Goal: Find specific page/section: Find specific page/section

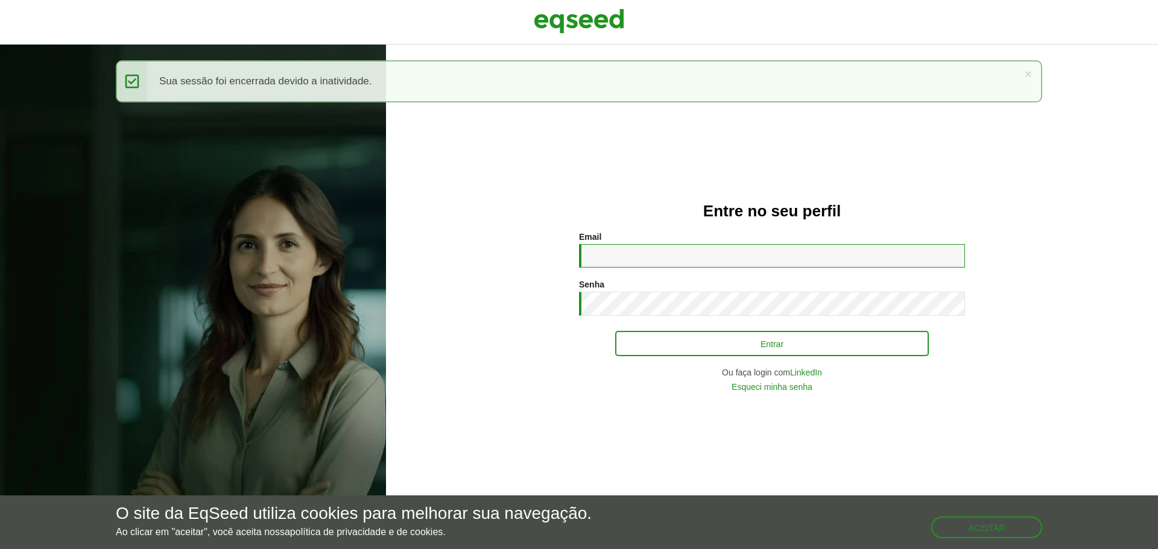
type input "**********"
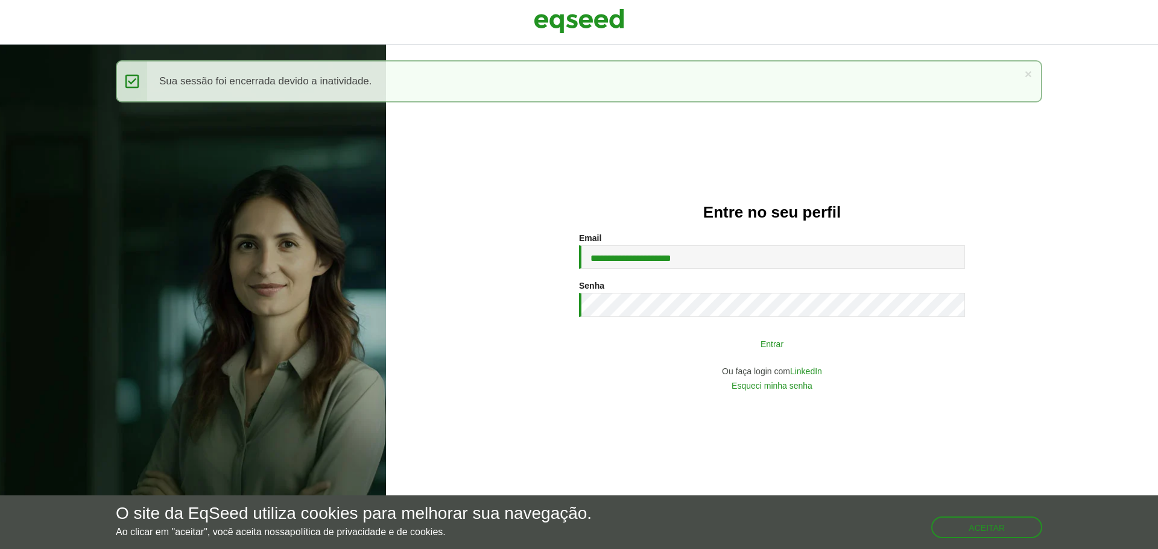
click at [688, 335] on button "Entrar" at bounding box center [772, 343] width 314 height 23
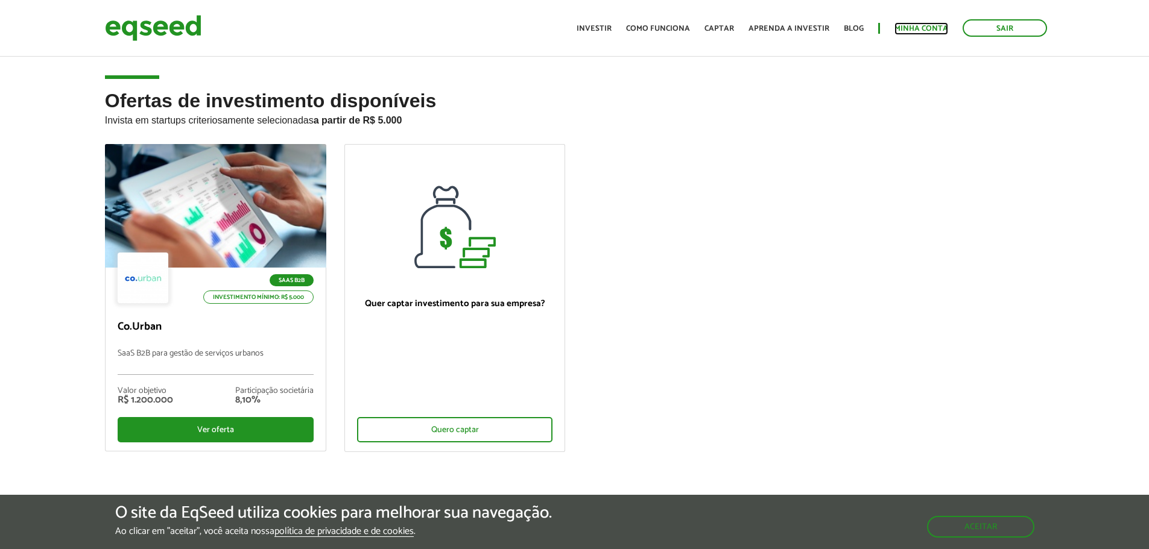
click at [915, 25] on link "Minha conta" at bounding box center [921, 29] width 54 height 8
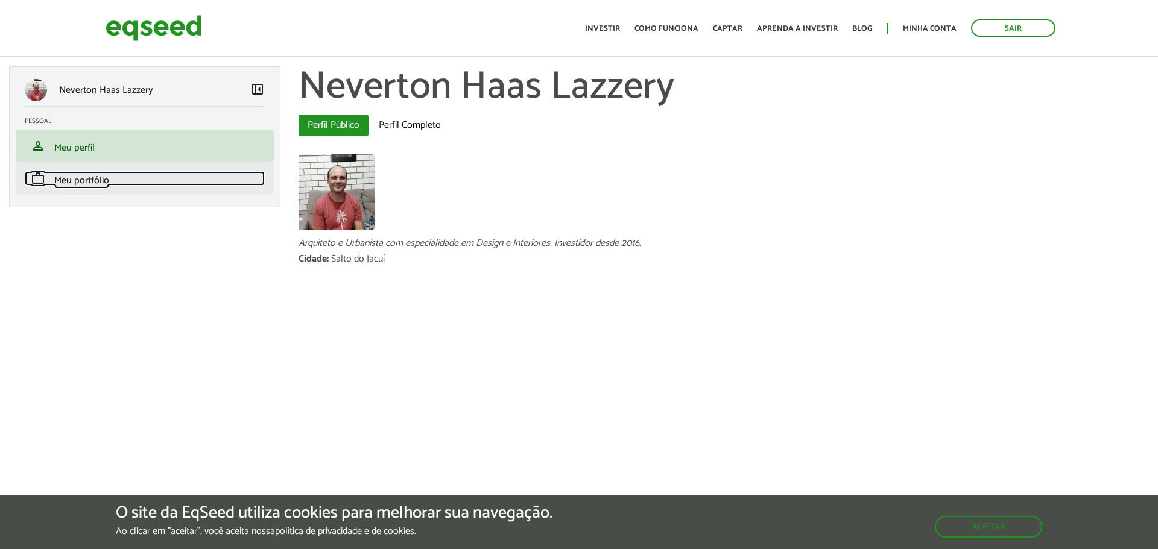
click at [86, 180] on span "Meu portfólio" at bounding box center [81, 180] width 55 height 16
